Goal: Communication & Community: Ask a question

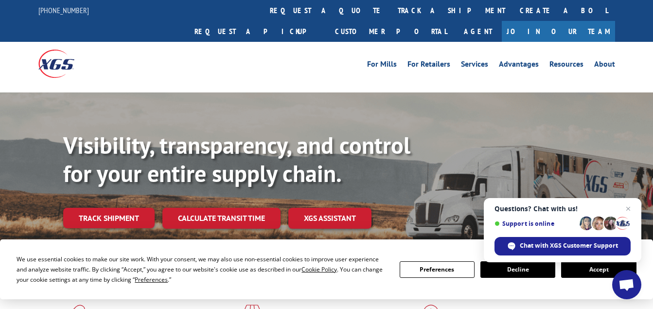
click at [600, 267] on button "Accept" at bounding box center [599, 269] width 75 height 17
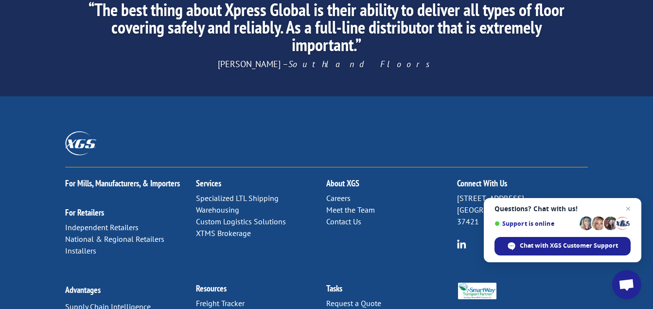
scroll to position [1613, 0]
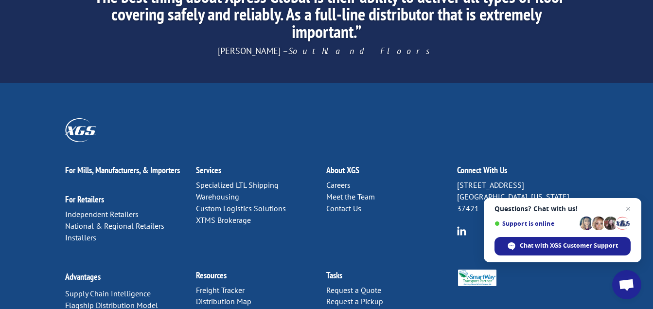
click at [339, 203] on link "Contact Us" at bounding box center [344, 208] width 35 height 10
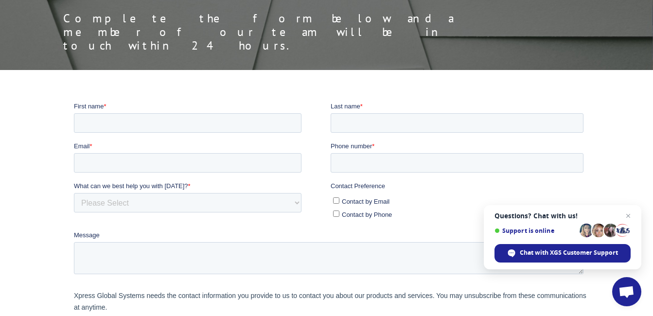
scroll to position [146, 0]
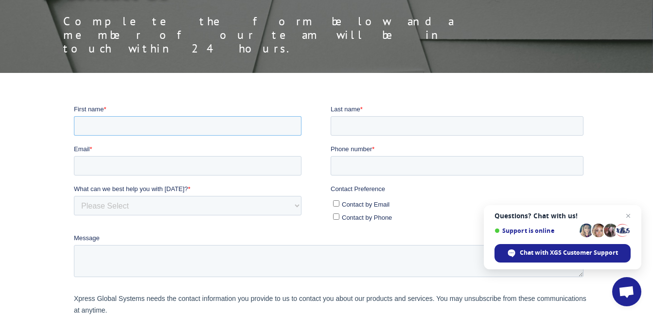
click at [92, 123] on input "First name *" at bounding box center [188, 125] width 228 height 19
type input "[PERSON_NAME]"
type input "[PERSON_NAME][EMAIL_ADDRESS][DOMAIN_NAME]"
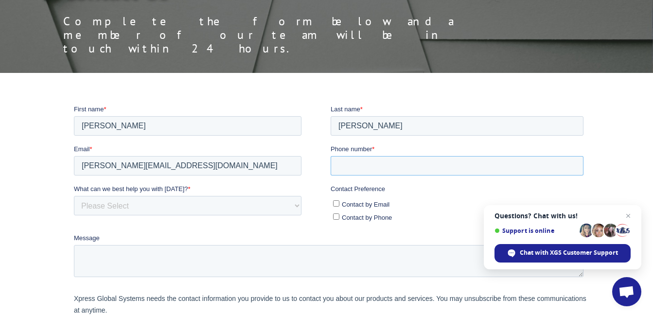
type input "9082966431"
type textarea "Good day !![URL][DOMAIN_NAME] happen to see your website and I was wondering if…"
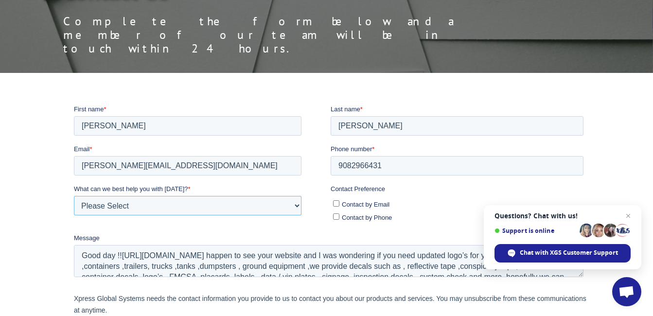
click at [112, 203] on select "Please Select Quoting, Opening New Account, or New Business Opportunity Shipmen…" at bounding box center [188, 205] width 228 height 19
select select "Other"
click at [74, 196] on select "Please Select Quoting, Opening New Account, or New Business Opportunity Shipmen…" at bounding box center [188, 205] width 228 height 19
click at [334, 200] on input "Contact by Email" at bounding box center [336, 203] width 6 height 6
checkbox input "true"
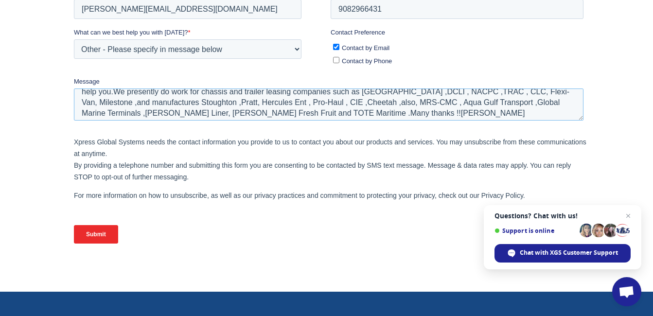
scroll to position [43, 0]
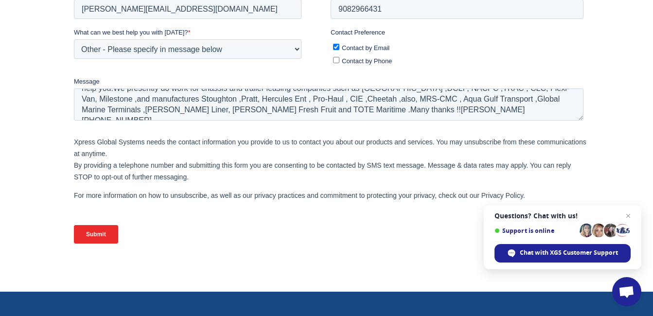
click at [620, 111] on div at bounding box center [326, 103] width 653 height 313
click at [103, 231] on input "Submit" at bounding box center [96, 234] width 44 height 18
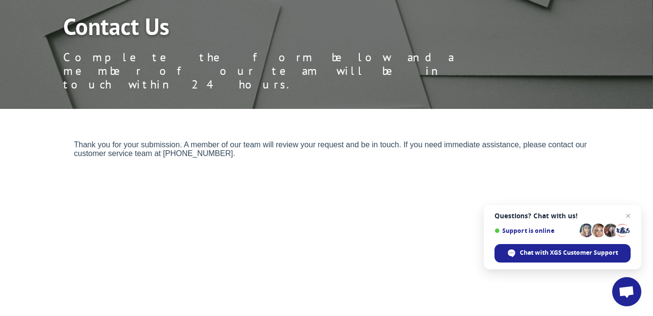
scroll to position [97, 0]
